Goal: Entertainment & Leisure: Consume media (video, audio)

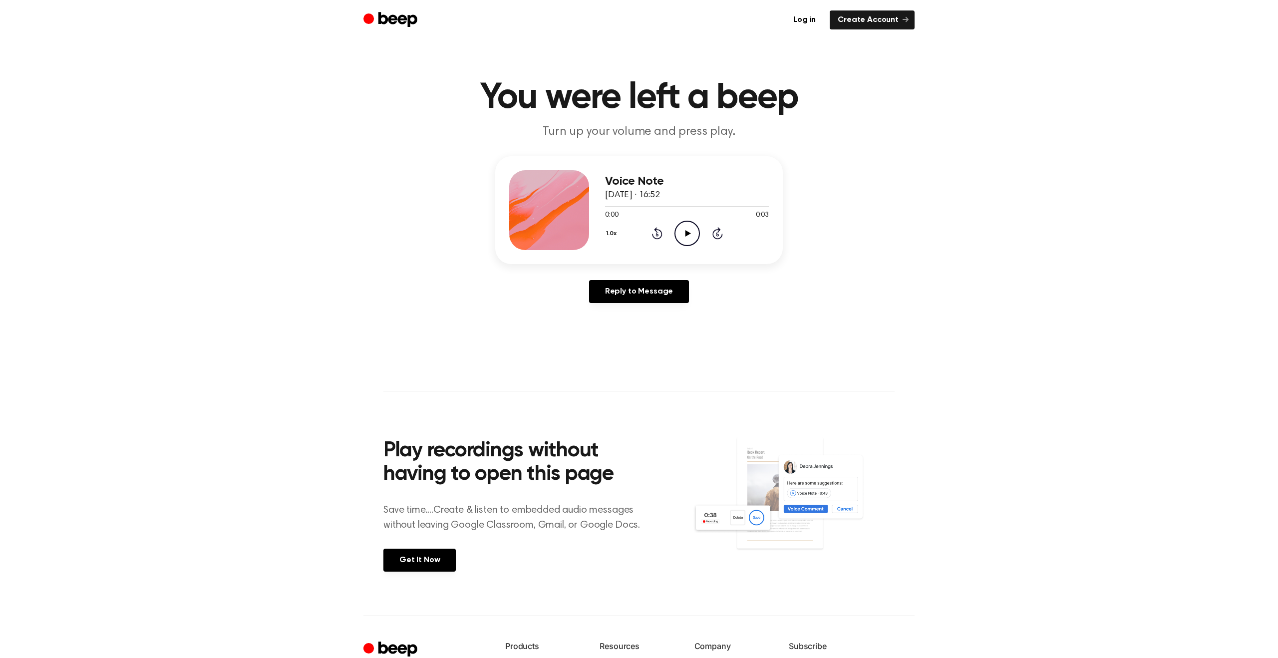
click at [689, 232] on icon at bounding box center [687, 233] width 5 height 6
click at [685, 236] on icon "Play Audio" at bounding box center [687, 233] width 25 height 25
click at [685, 237] on icon "Pause Audio" at bounding box center [687, 233] width 25 height 25
click at [694, 236] on icon "Play Audio" at bounding box center [687, 233] width 25 height 25
click at [694, 235] on icon "Pause Audio" at bounding box center [687, 233] width 25 height 25
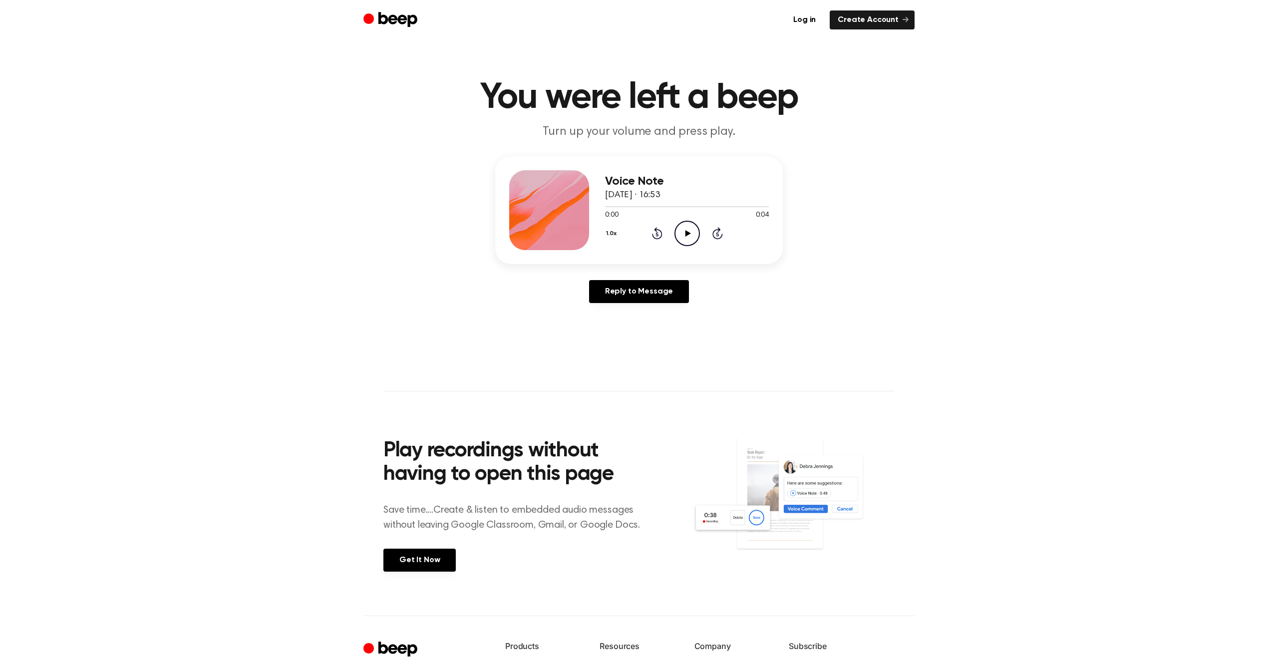
click at [692, 240] on icon "Play Audio" at bounding box center [687, 233] width 25 height 25
click at [680, 235] on icon "Play Audio" at bounding box center [687, 233] width 25 height 25
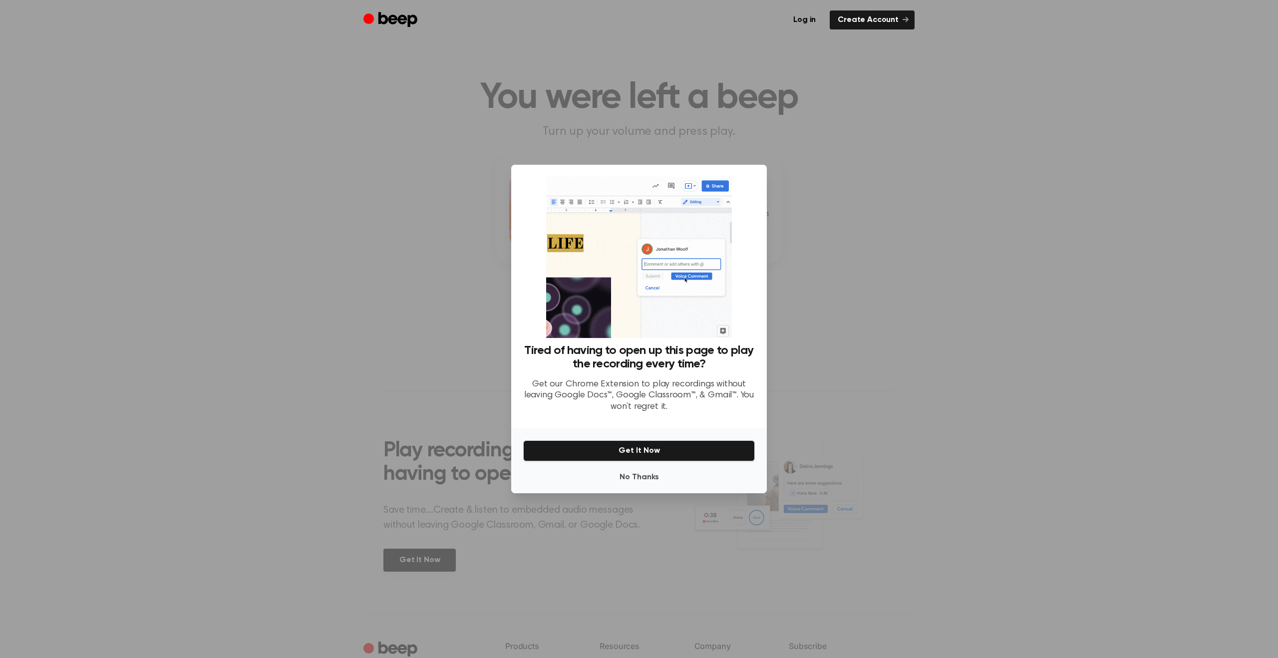
click at [689, 239] on div at bounding box center [639, 329] width 1278 height 658
click at [644, 467] on button "No Thanks" at bounding box center [639, 477] width 232 height 20
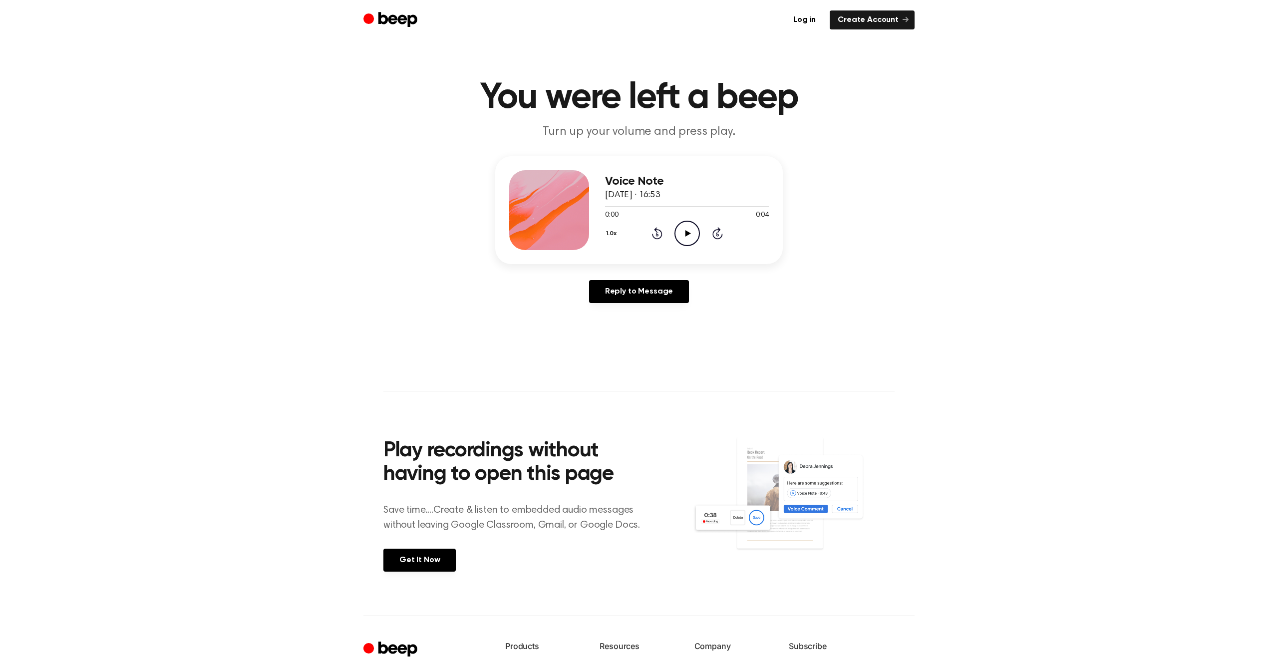
click at [694, 235] on icon "Play Audio" at bounding box center [687, 233] width 25 height 25
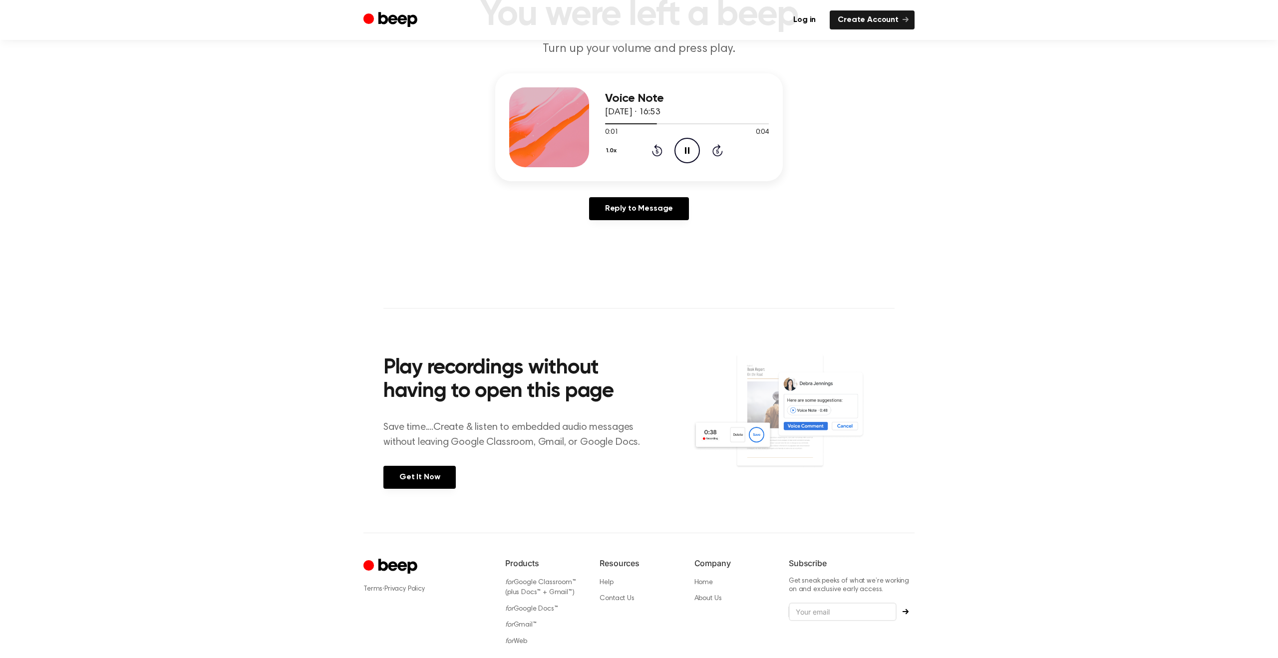
scroll to position [88, 0]
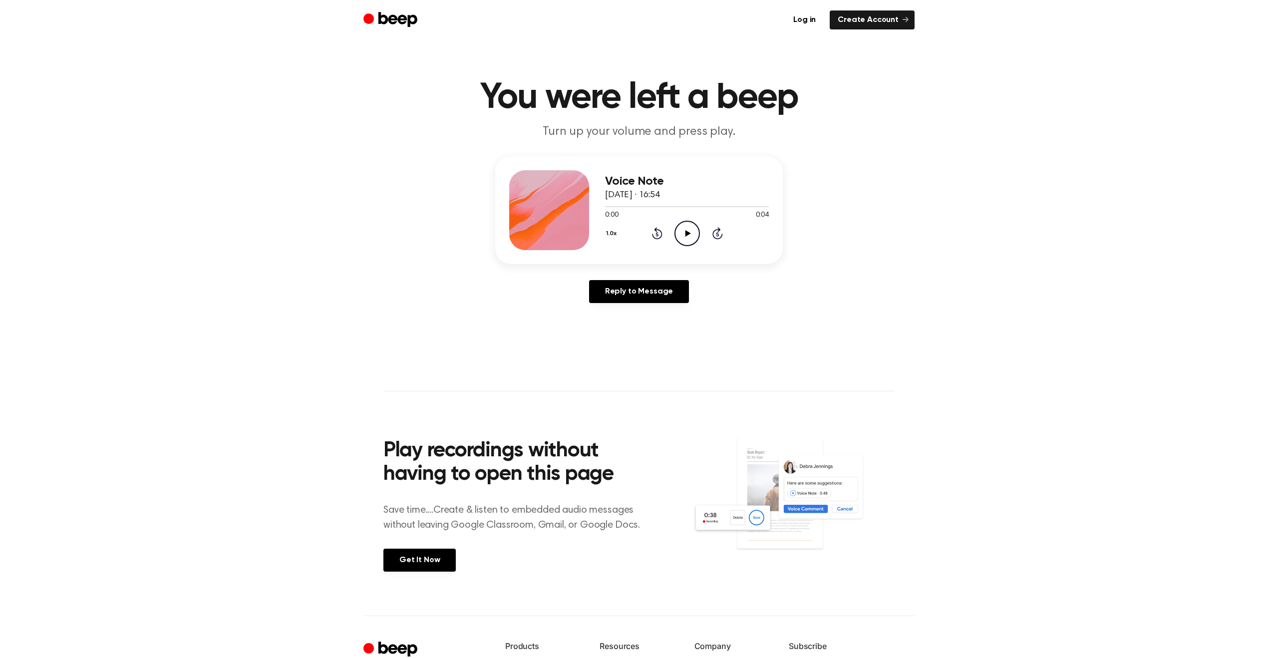
click at [688, 233] on icon at bounding box center [687, 233] width 5 height 6
click at [682, 245] on icon "Play Audio" at bounding box center [687, 233] width 25 height 25
click at [695, 230] on icon "Play Audio" at bounding box center [687, 233] width 25 height 25
click at [694, 227] on icon "Play Audio" at bounding box center [687, 233] width 25 height 25
